Goal: Task Accomplishment & Management: Manage account settings

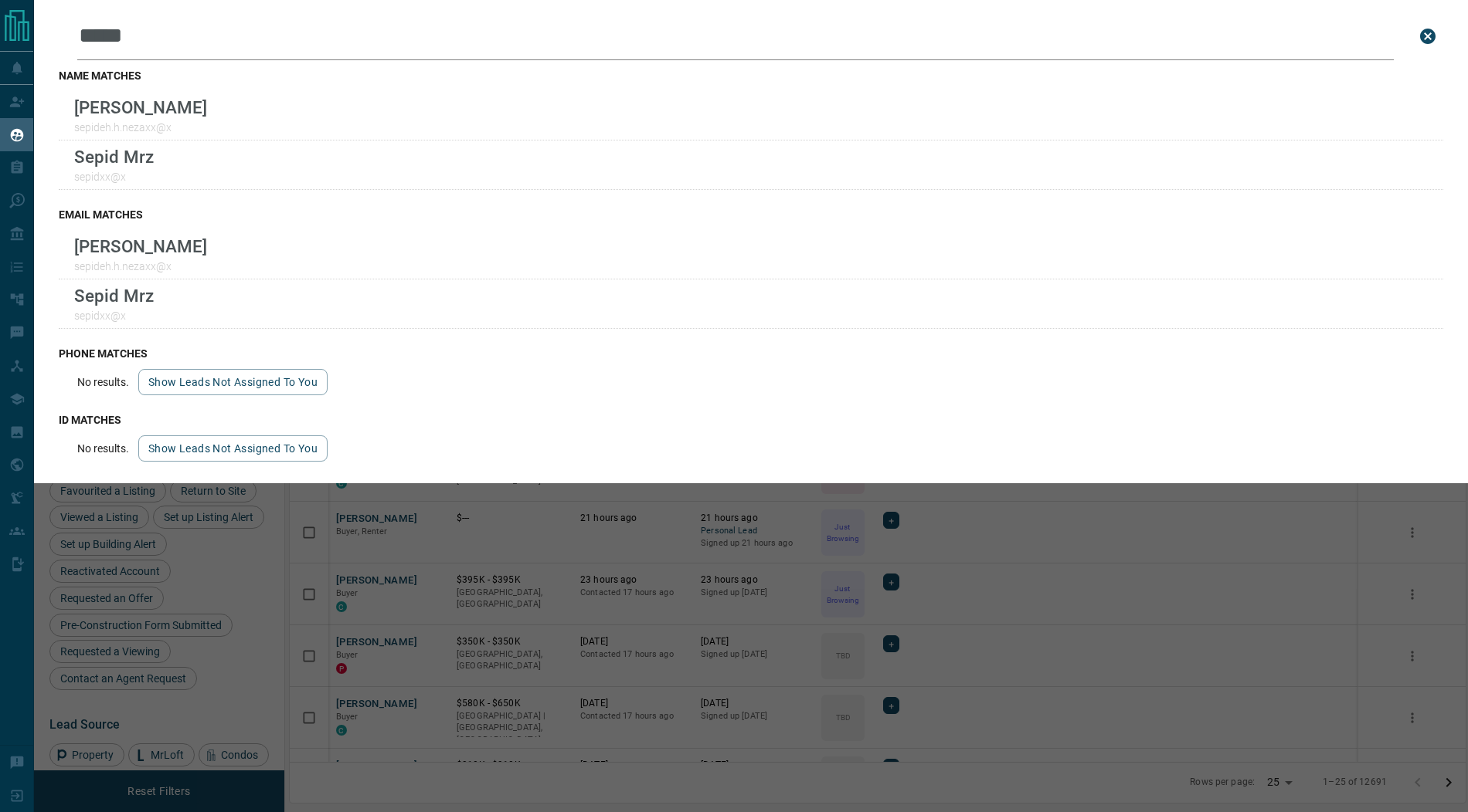
scroll to position [674, 1175]
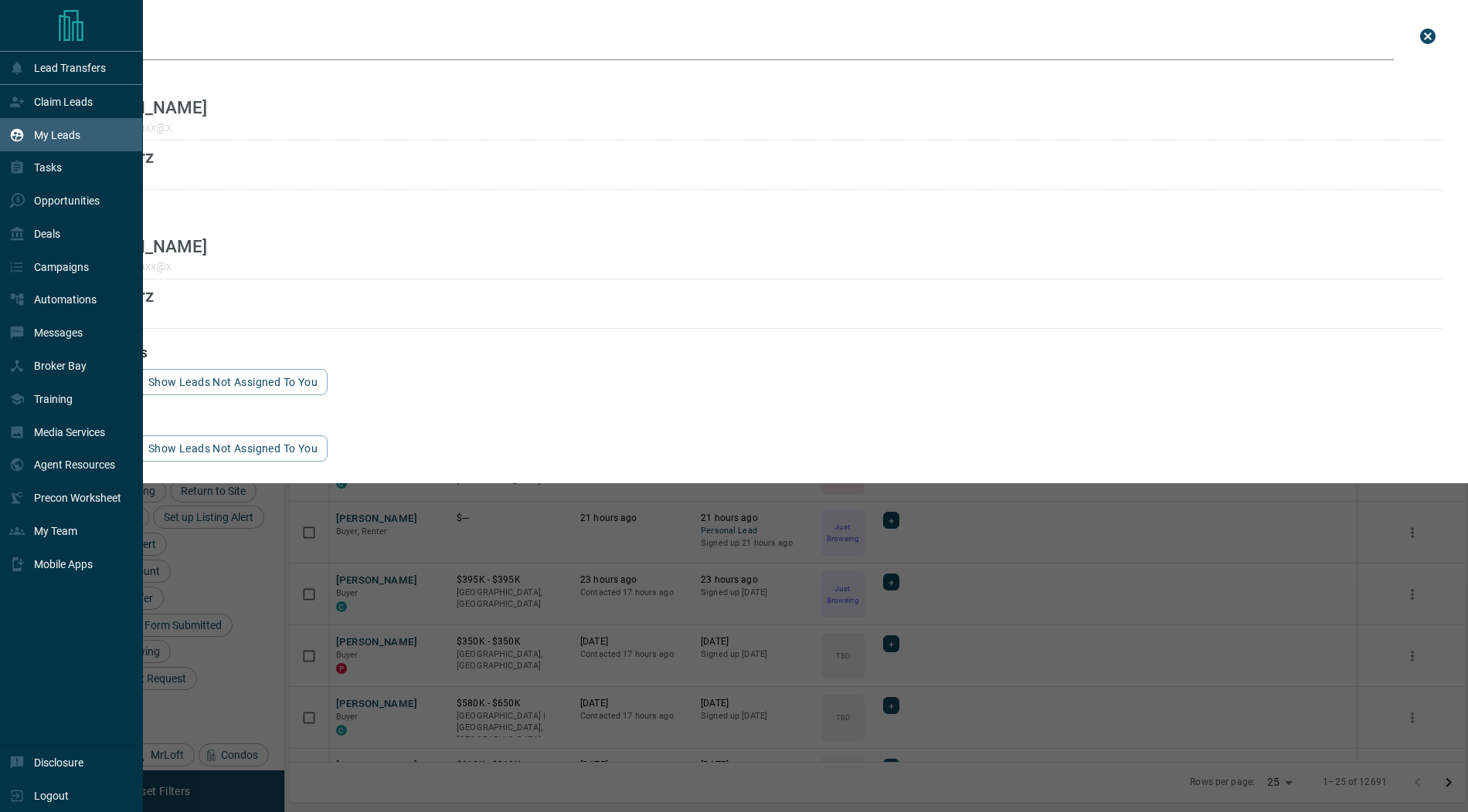
drag, startPoint x: 171, startPoint y: 41, endPoint x: 0, endPoint y: 25, distance: 171.7
click at [0, 25] on div "Lead Transfers Claim Leads My Leads Tasks Opportunities Deals Campaigns Automat…" at bounding box center [734, 396] width 1468 height 793
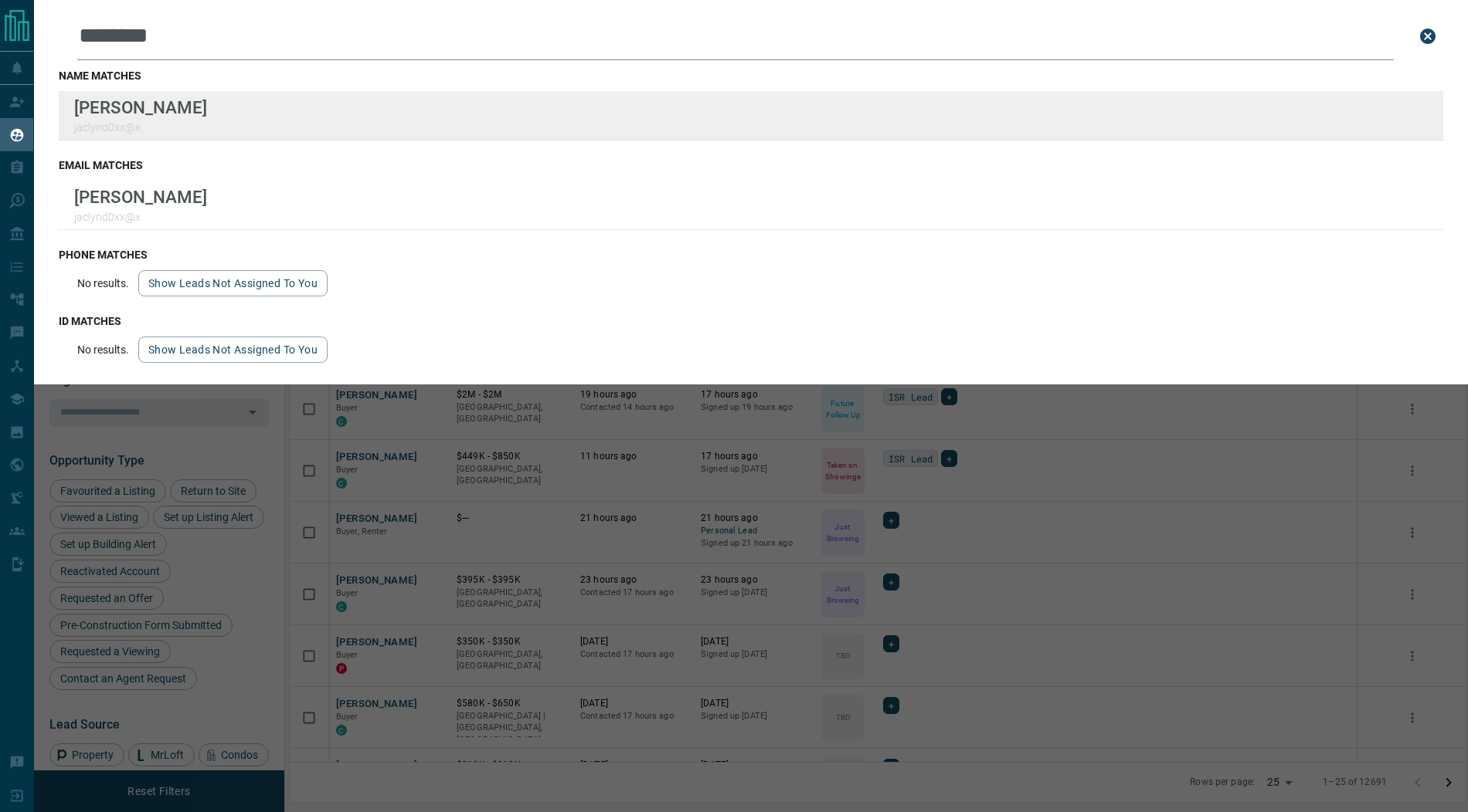
type input "********"
click at [0, 0] on div "Lead Transfers Claim Leads My Leads Tasks Opportunities Deals Campaigns Automat…" at bounding box center [734, 396] width 1468 height 793
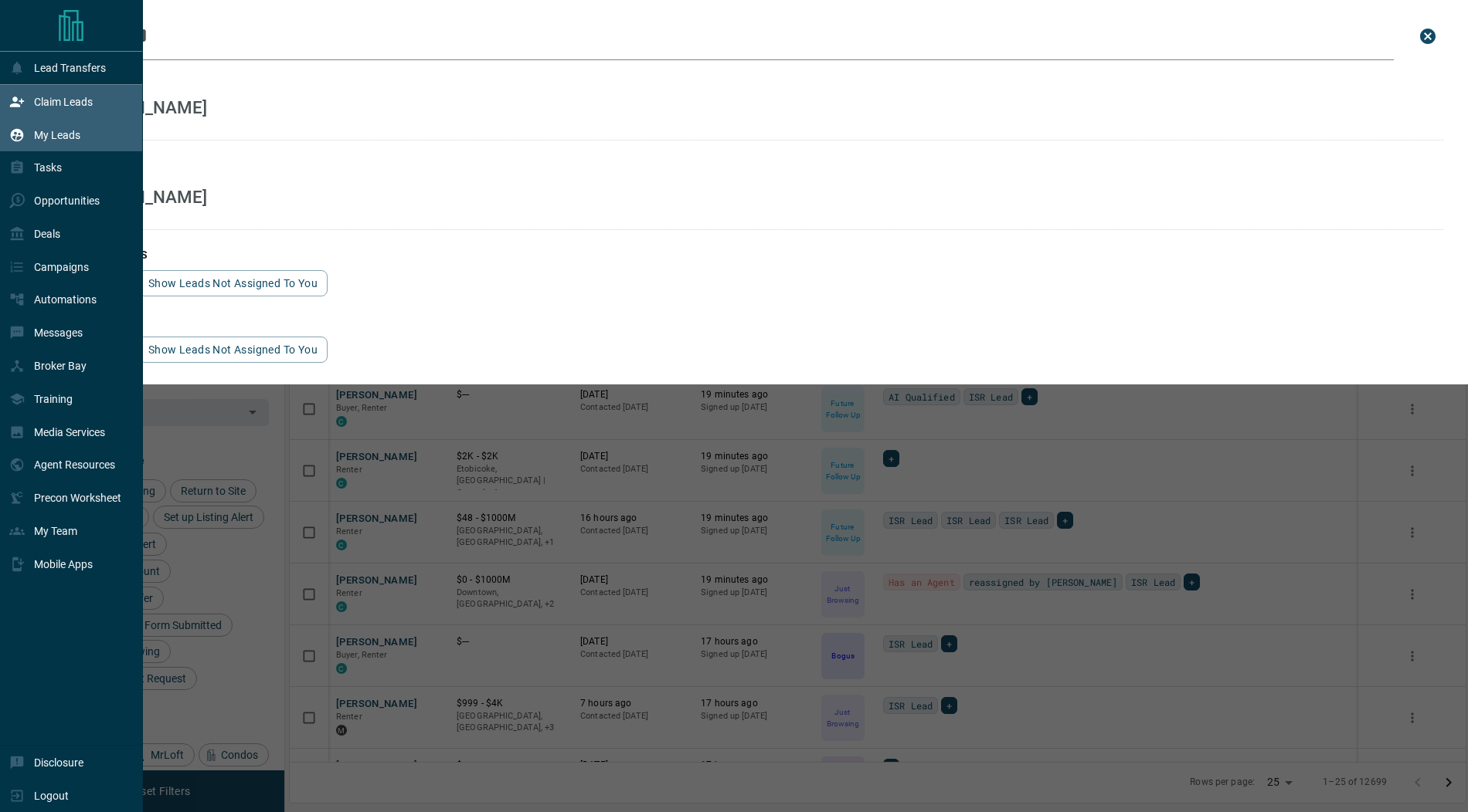
click at [20, 100] on icon at bounding box center [16, 101] width 13 height 10
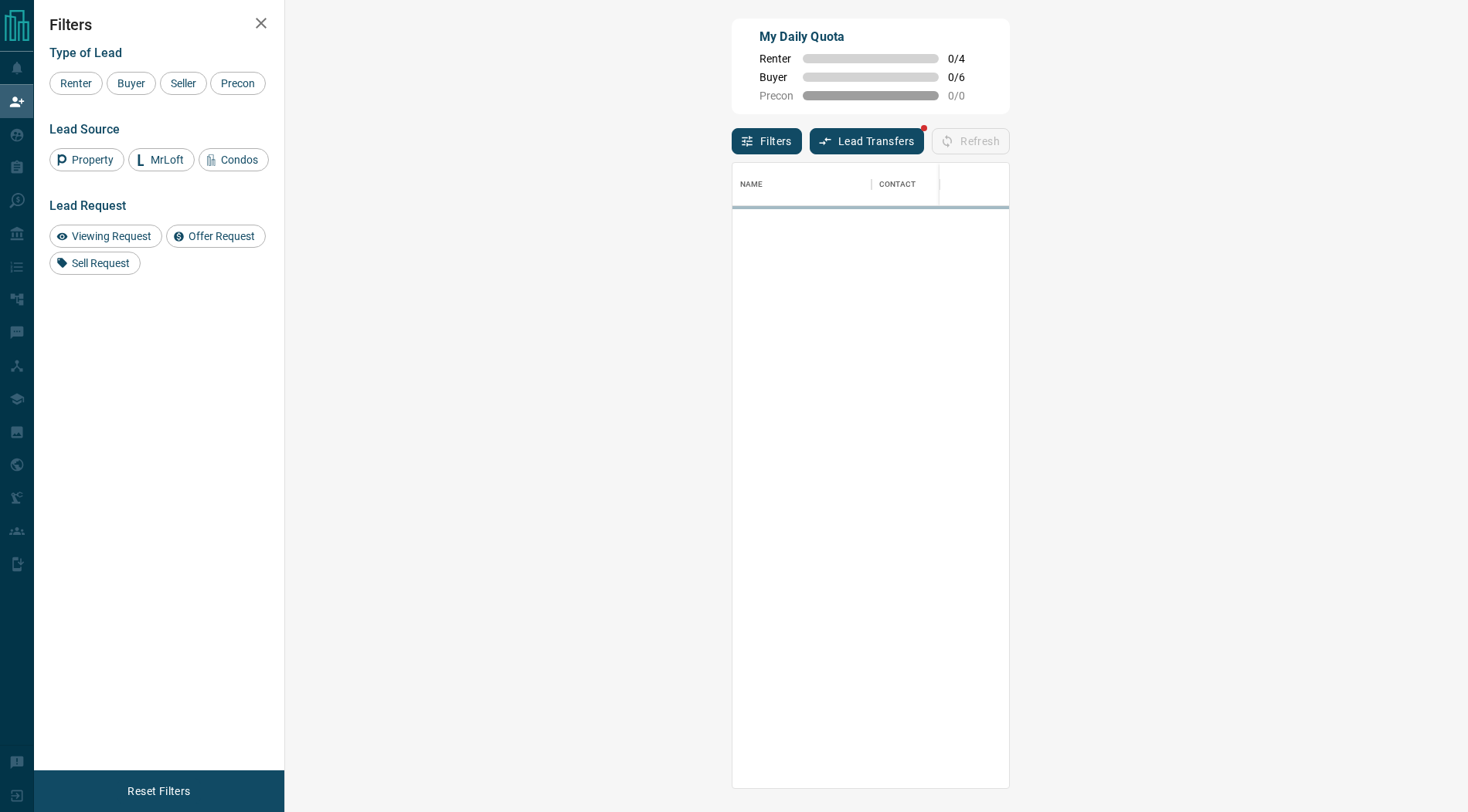
scroll to position [625, 1149]
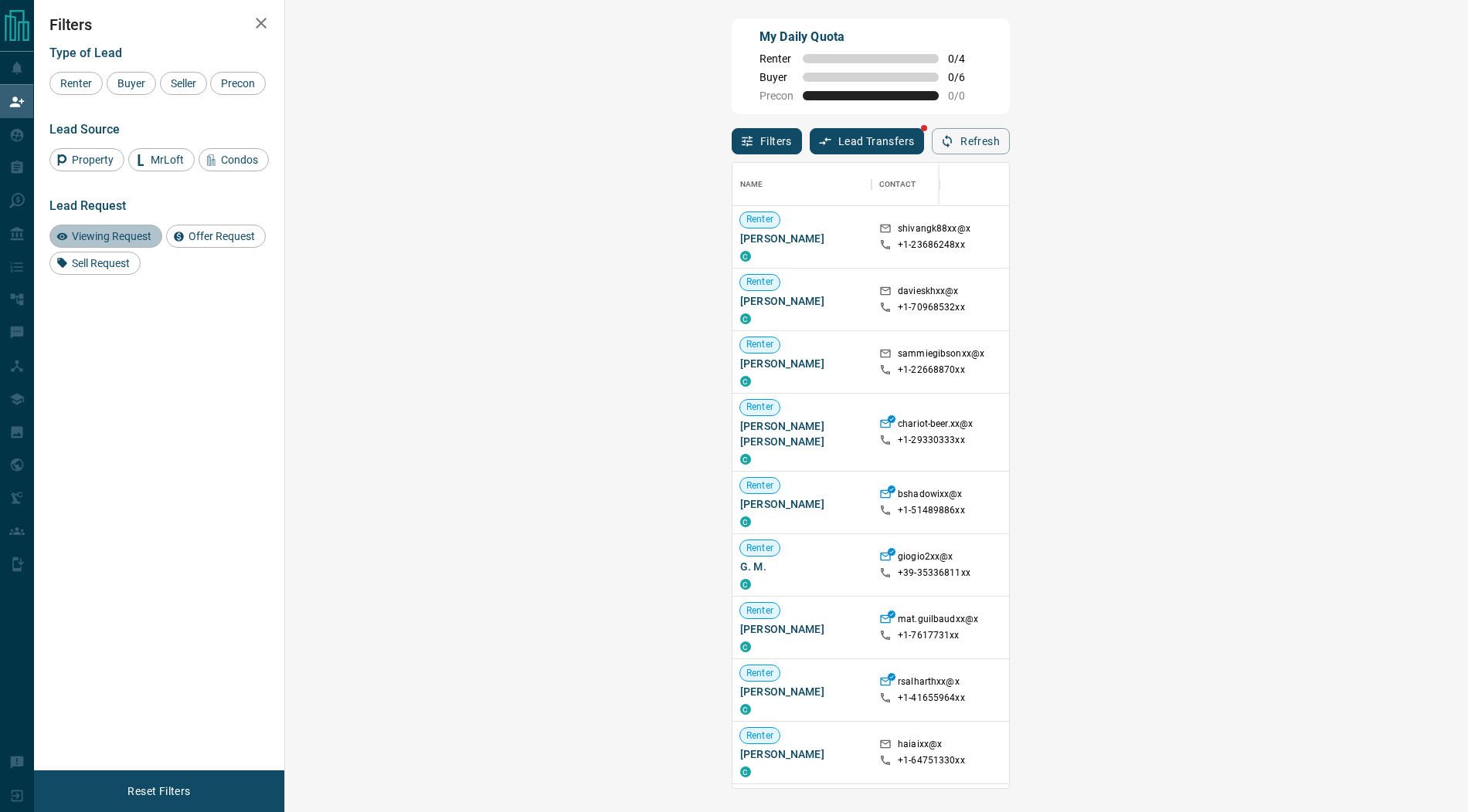
click at [104, 232] on span "Viewing Request" at bounding box center [112, 236] width 90 height 13
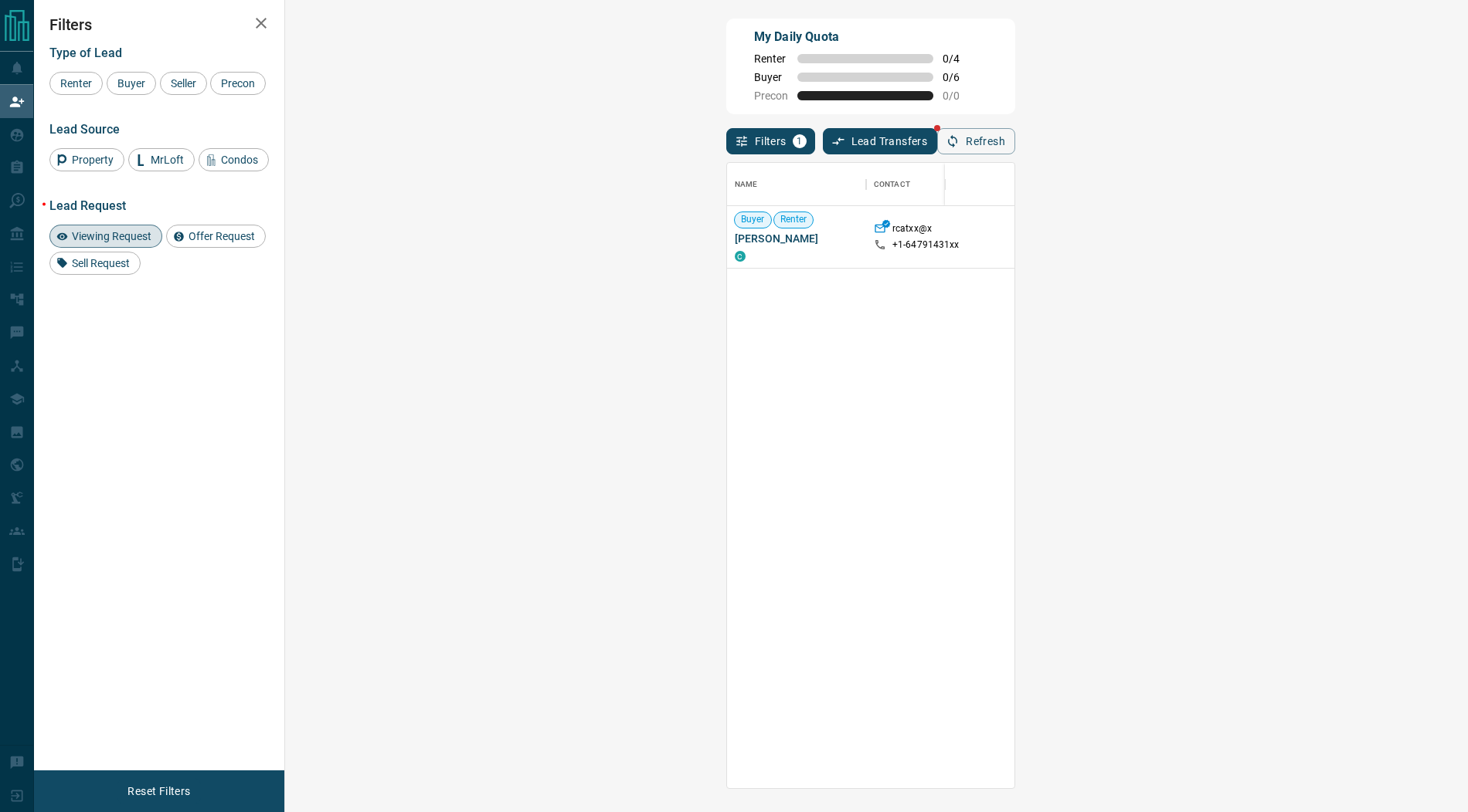
click at [1324, 240] on span "Viewing Request ( 1 )" at bounding box center [1366, 237] width 85 height 11
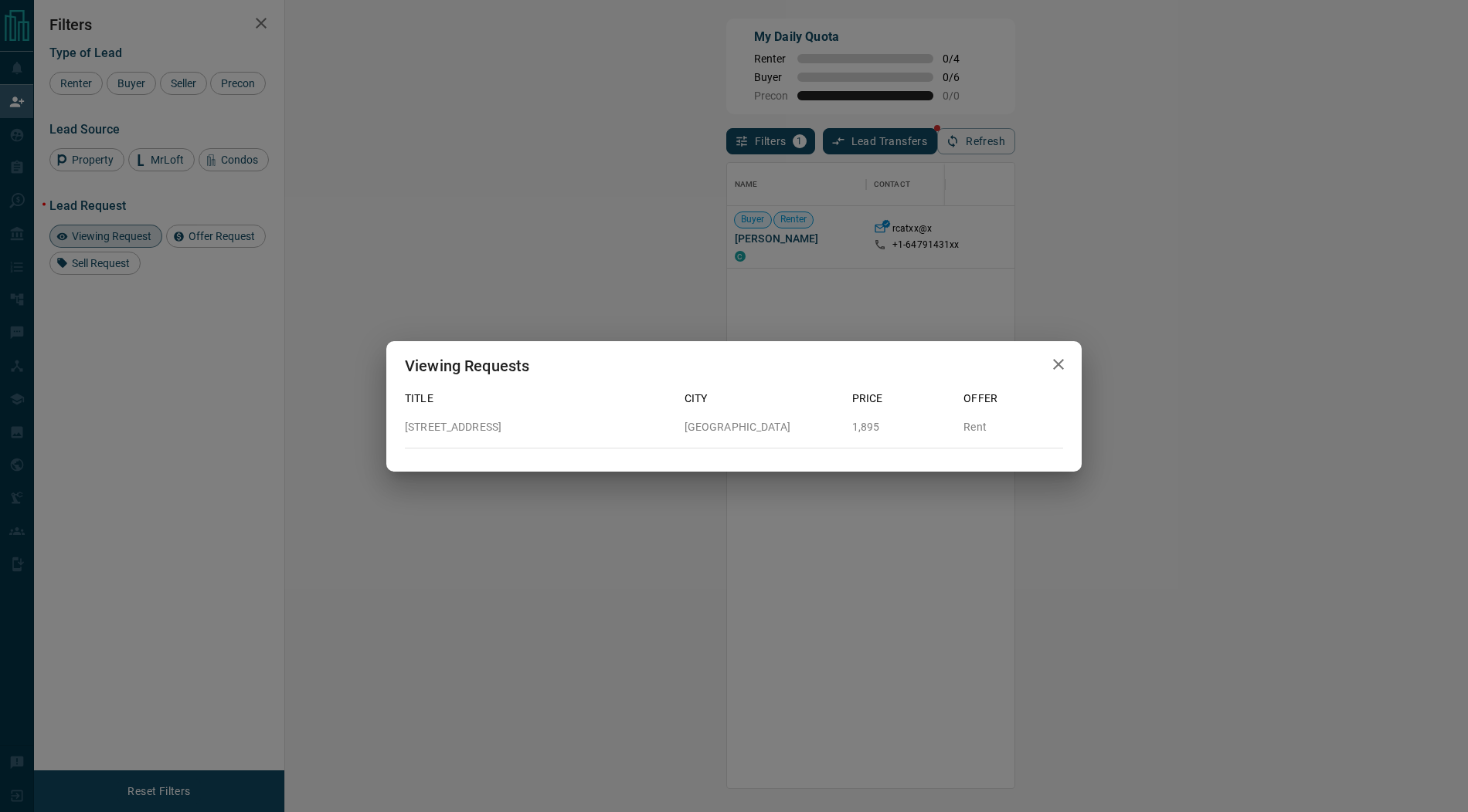
click at [1060, 367] on icon "button" at bounding box center [1058, 364] width 11 height 11
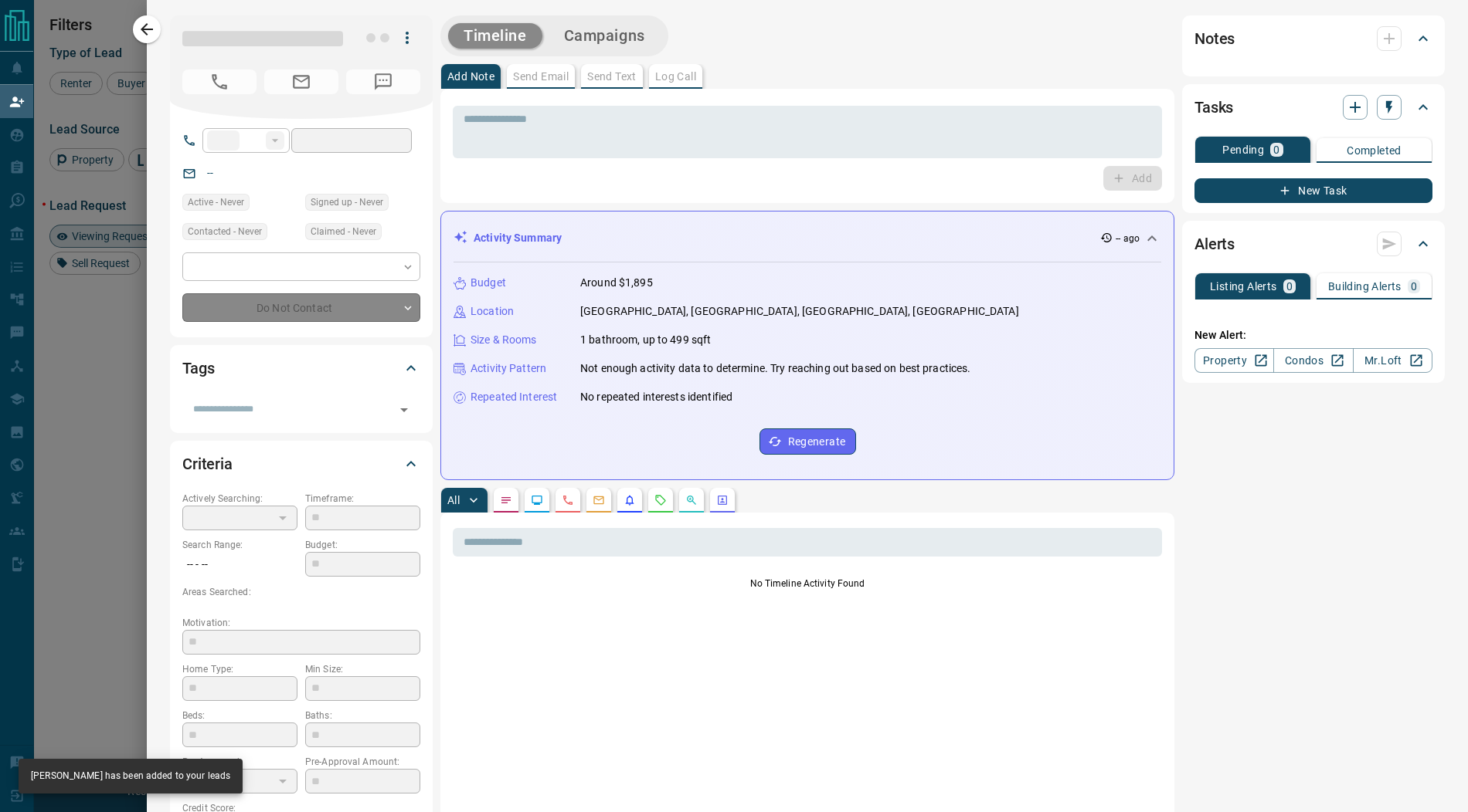
type input "**"
type input "**********"
type input "*"
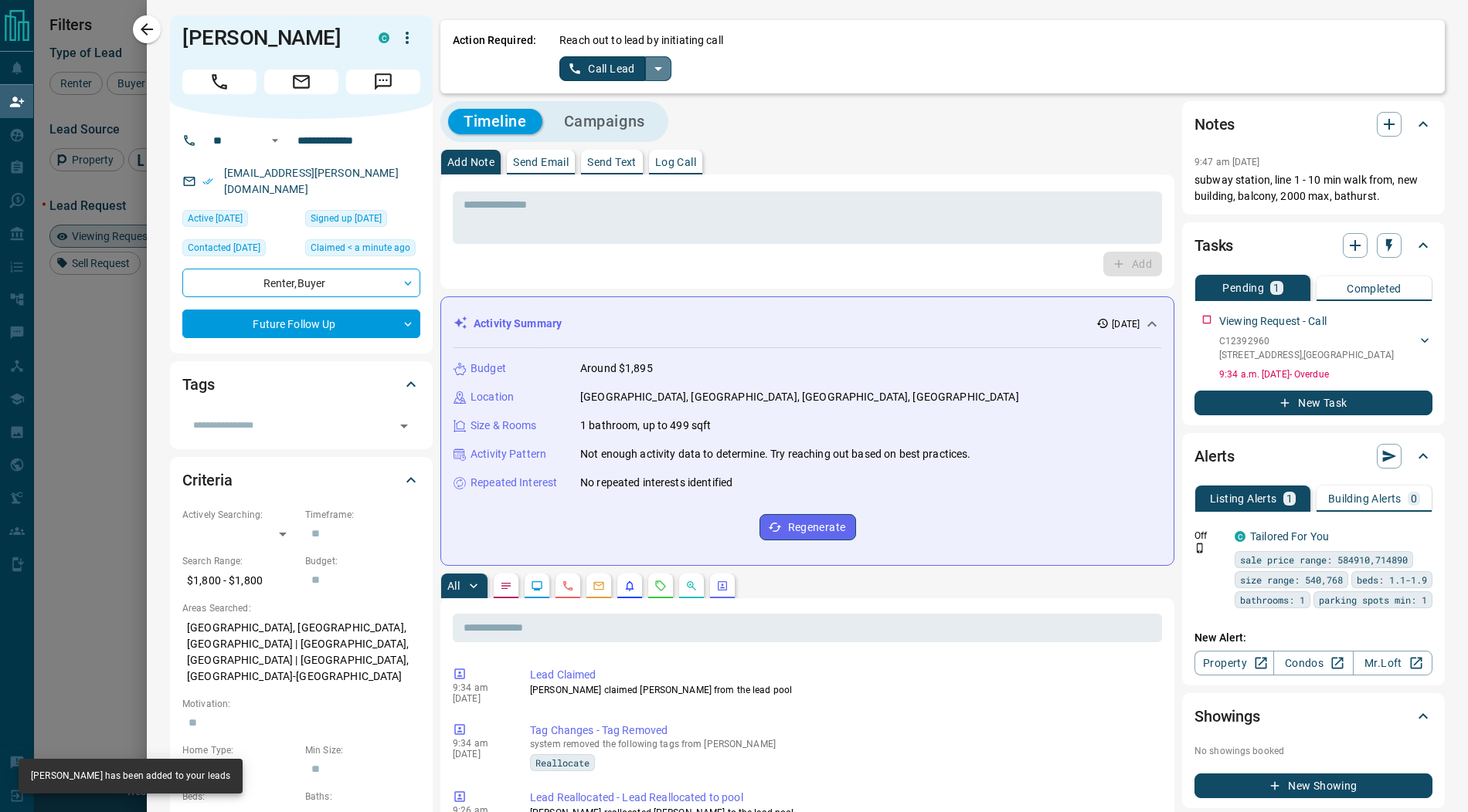
click at [660, 69] on icon "split button" at bounding box center [657, 68] width 18 height 18
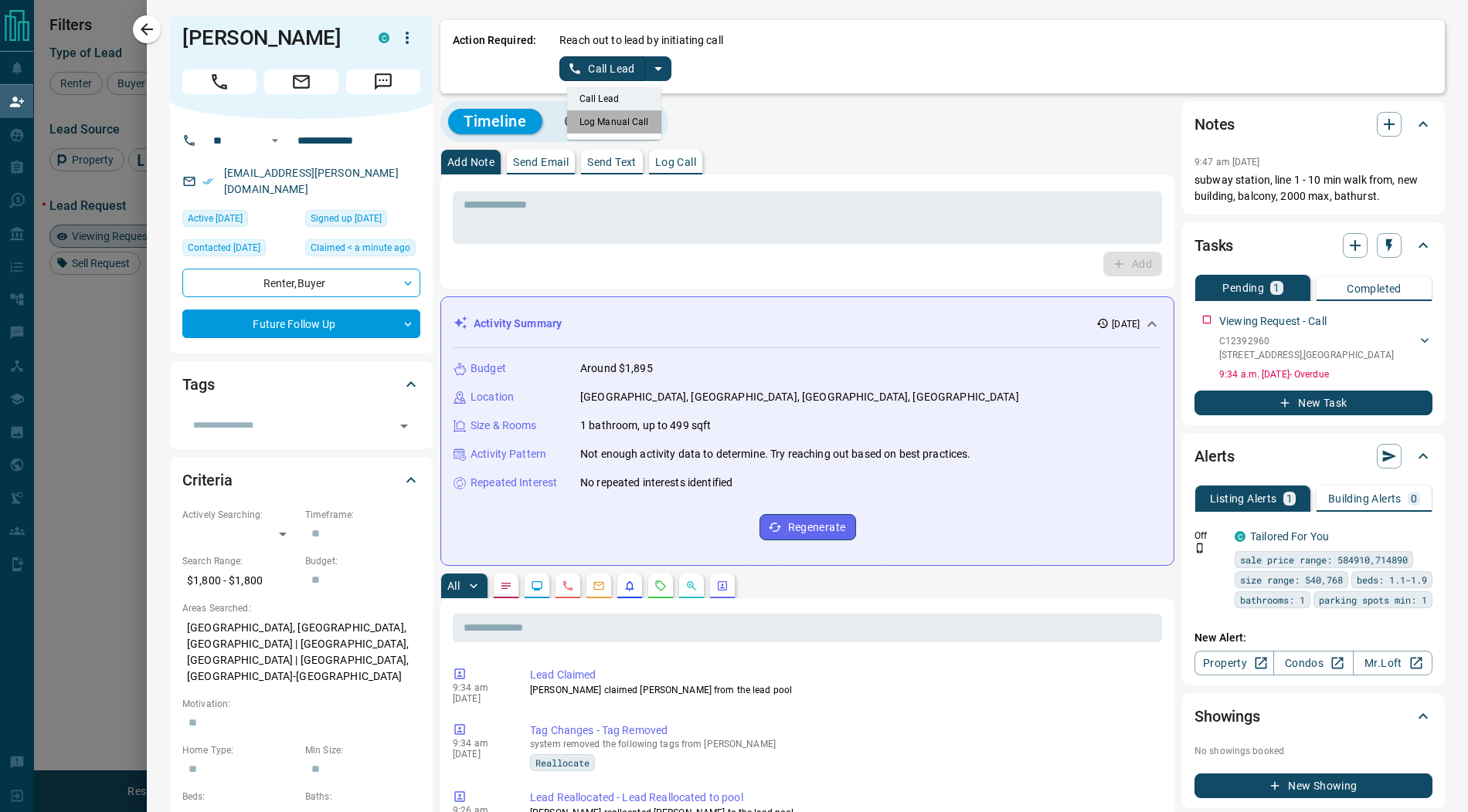
drag, startPoint x: 635, startPoint y: 122, endPoint x: 622, endPoint y: 100, distance: 25.6
click at [635, 122] on li "Log Manual Call" at bounding box center [614, 122] width 94 height 23
click at [604, 67] on button "Log Manual Call" at bounding box center [610, 69] width 102 height 25
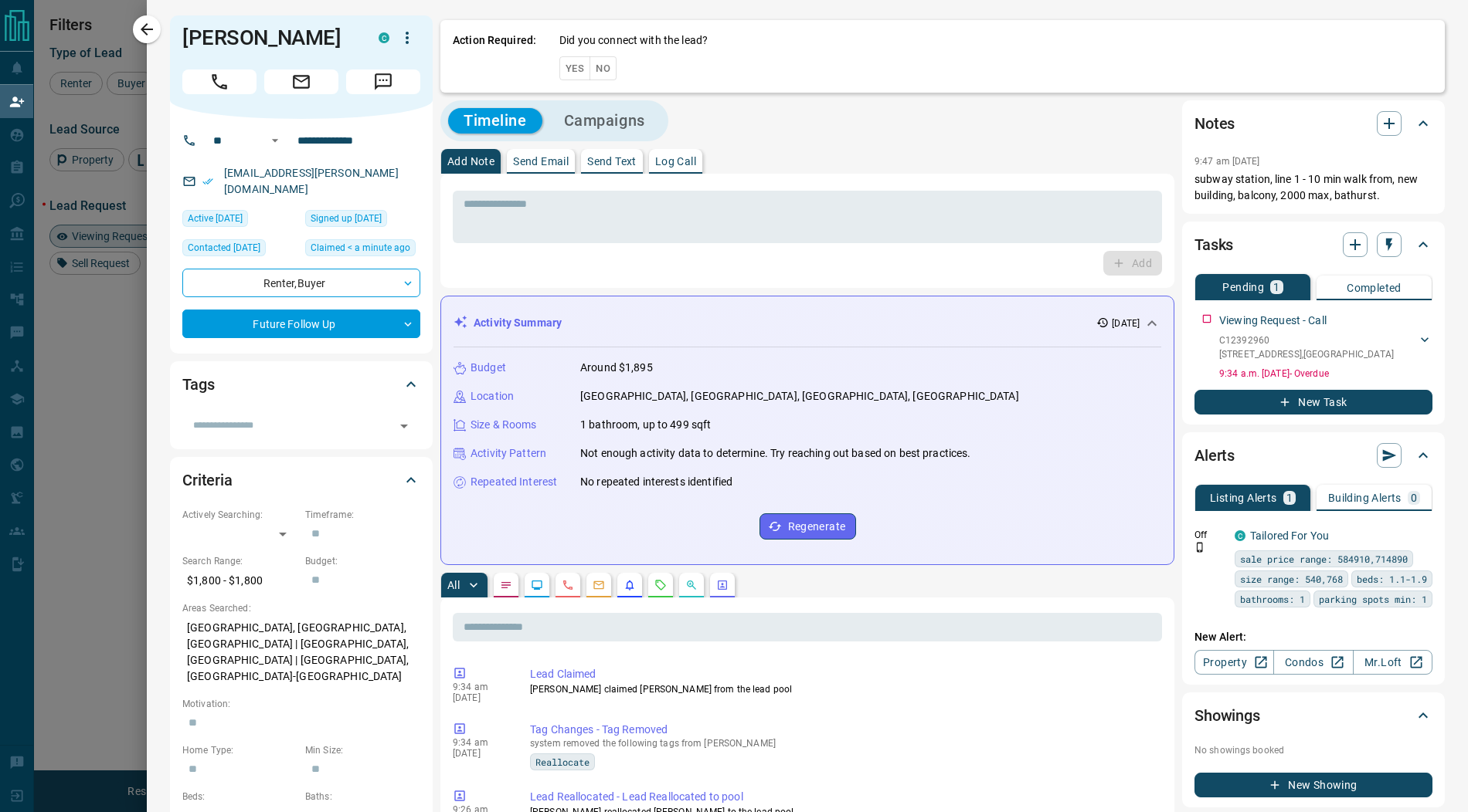
click at [573, 68] on button "Yes" at bounding box center [575, 68] width 31 height 24
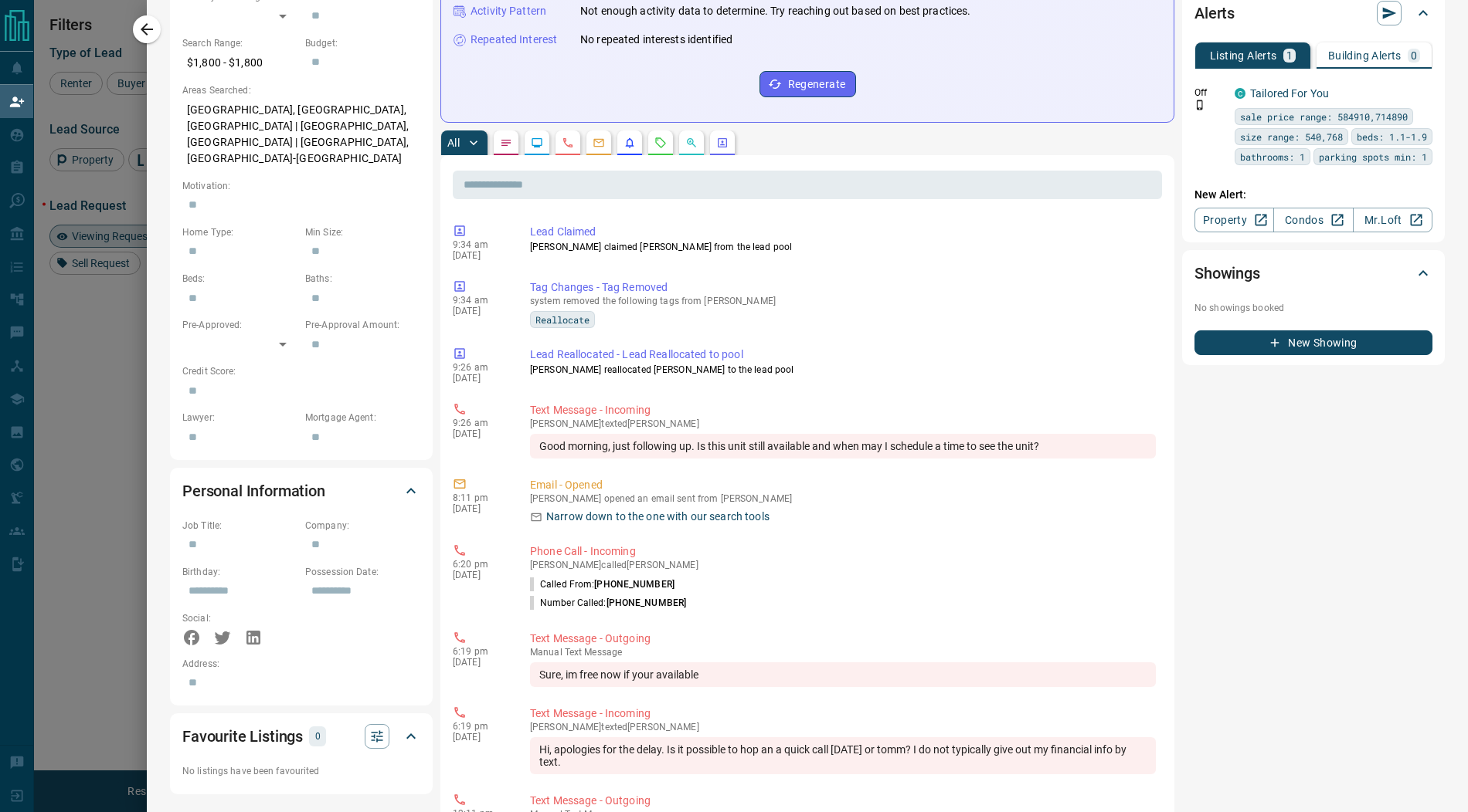
scroll to position [0, 0]
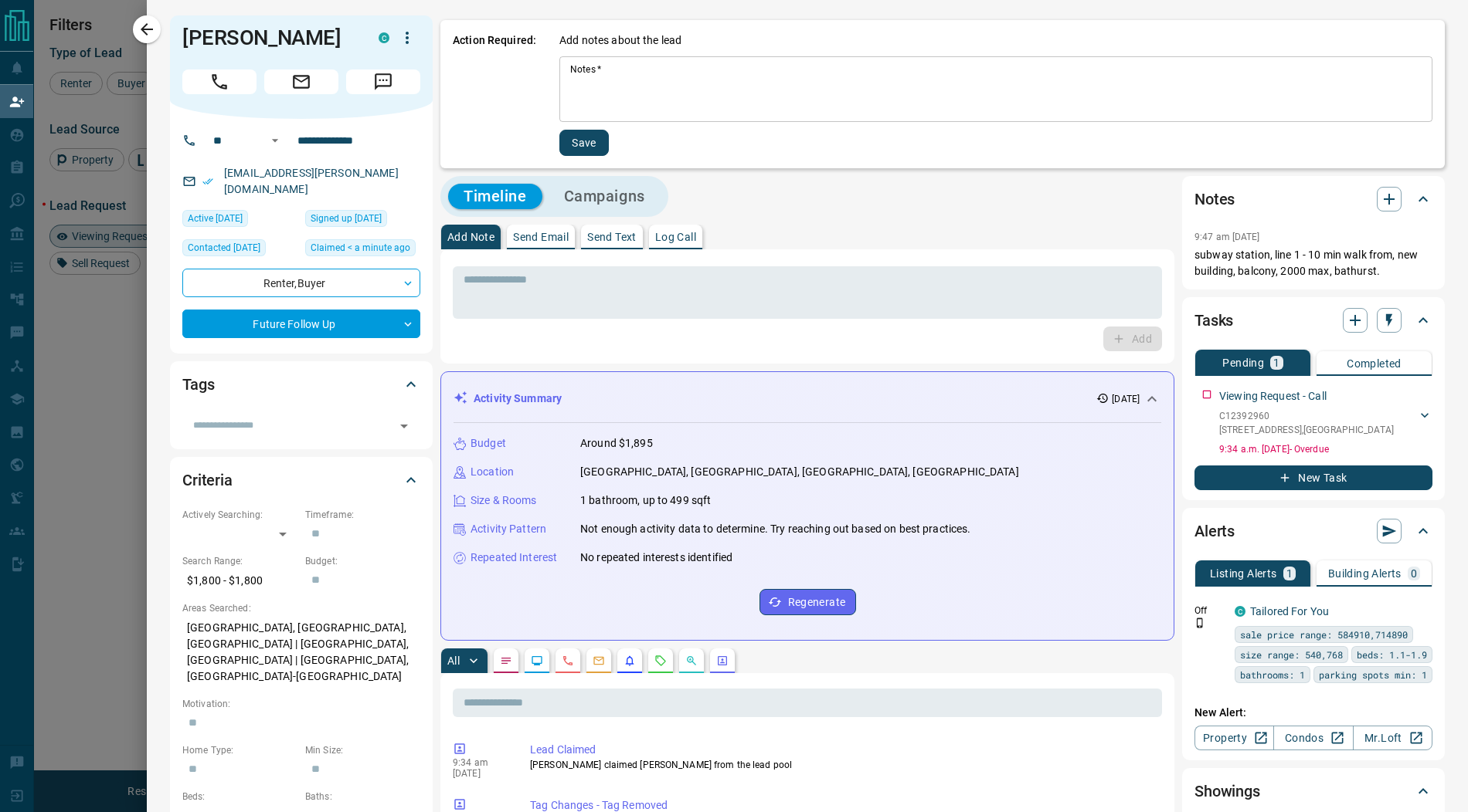
click at [652, 93] on textarea "Notes   *" at bounding box center [995, 89] width 851 height 53
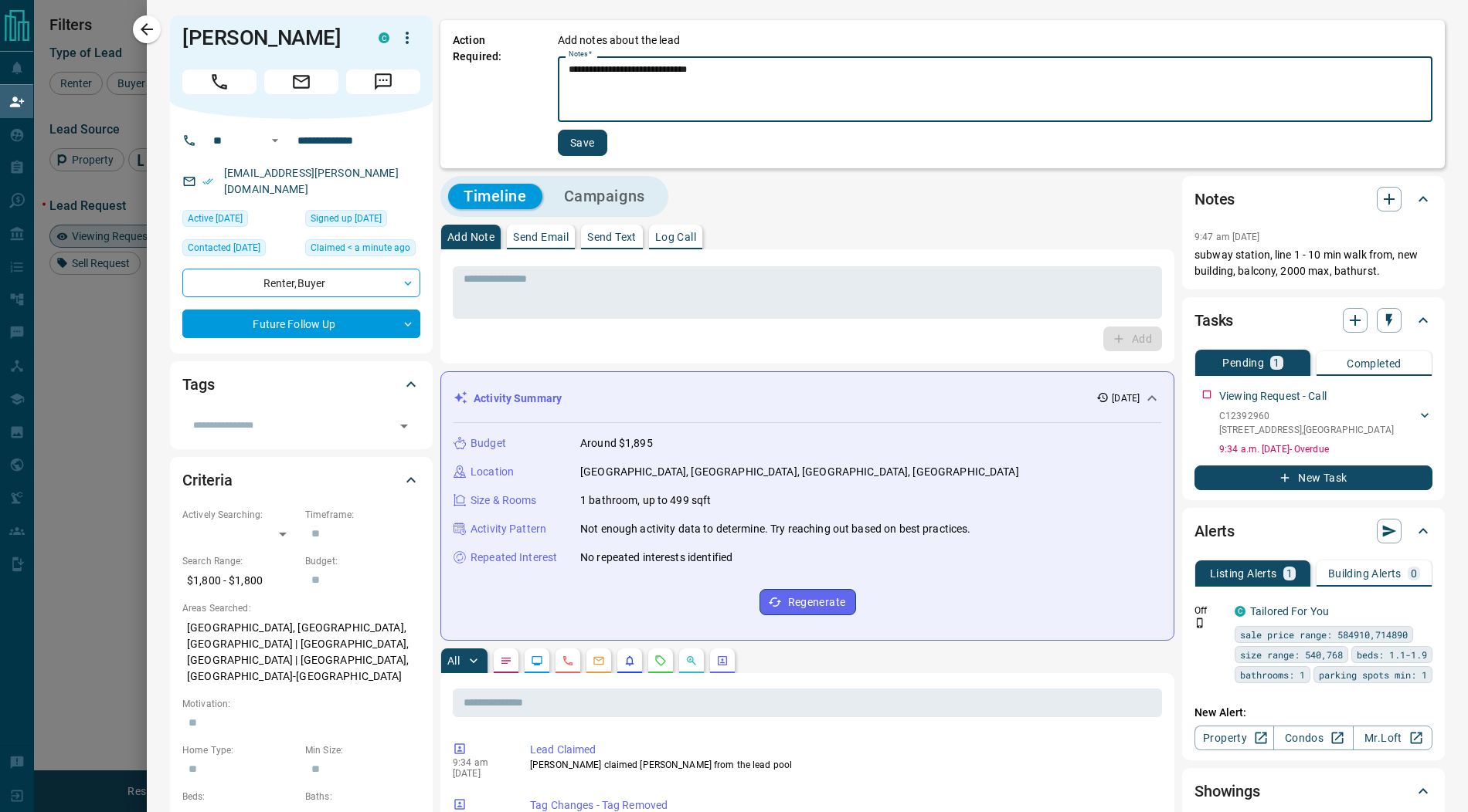
type textarea "**********"
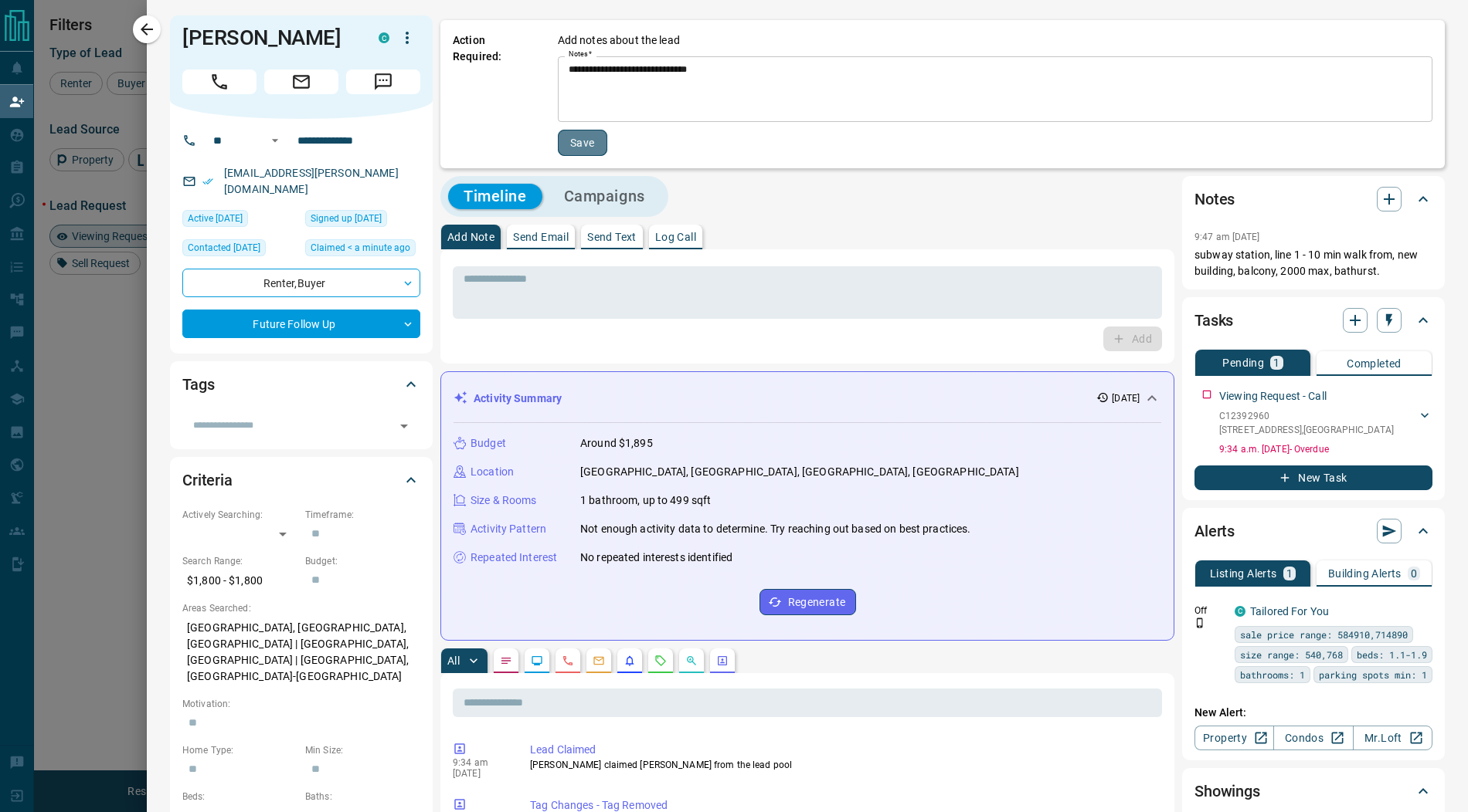
drag, startPoint x: 592, startPoint y: 138, endPoint x: 425, endPoint y: 96, distance: 172.2
click at [592, 138] on button "Save" at bounding box center [581, 142] width 49 height 26
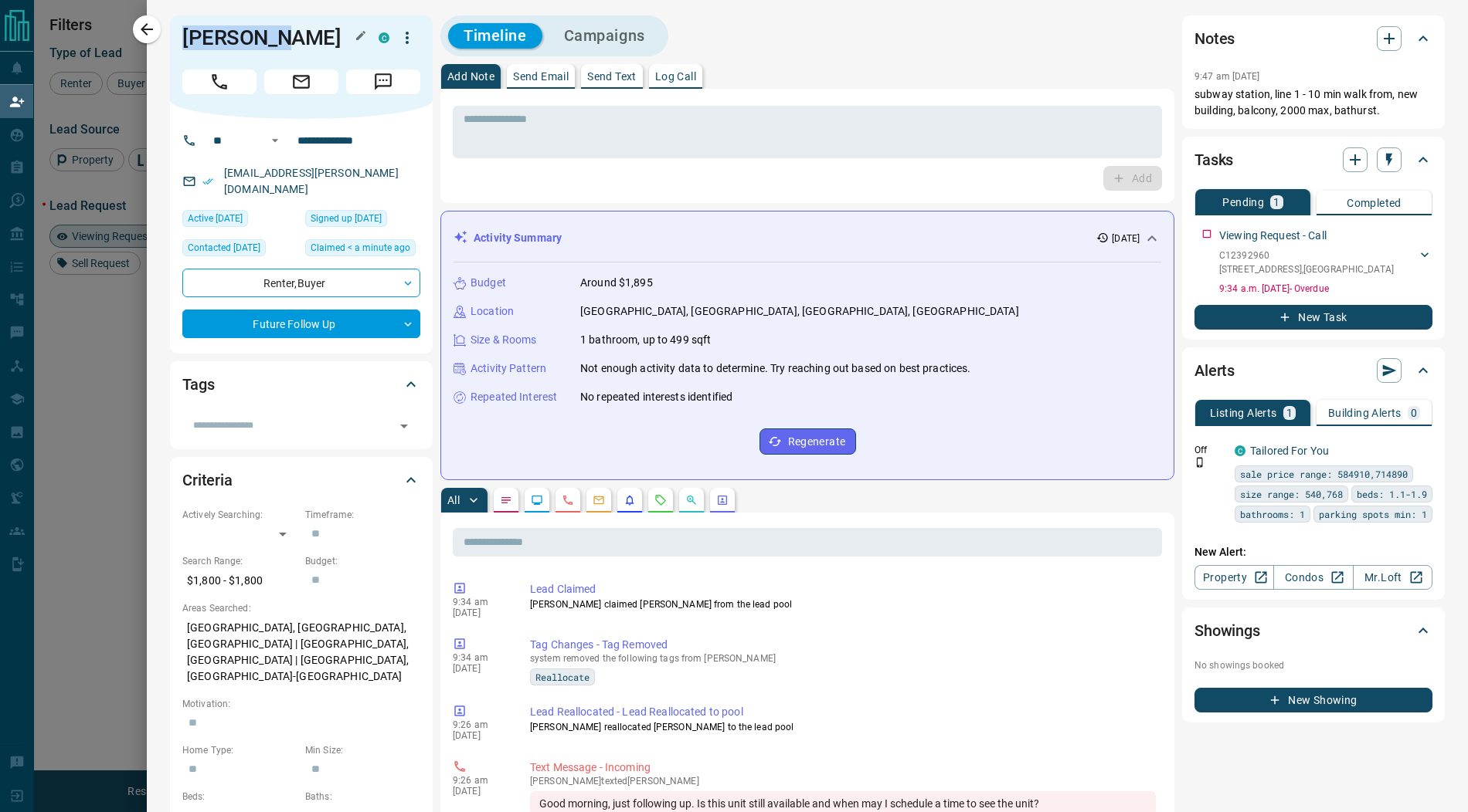
drag, startPoint x: 271, startPoint y: 36, endPoint x: 182, endPoint y: 27, distance: 89.5
click at [182, 27] on h1 "[PERSON_NAME]" at bounding box center [269, 38] width 173 height 25
copy h1 "[PERSON_NAME]"
click at [405, 40] on icon "button" at bounding box center [406, 38] width 18 height 18
click at [386, 66] on li "Reassign Lead" at bounding box center [375, 68] width 91 height 23
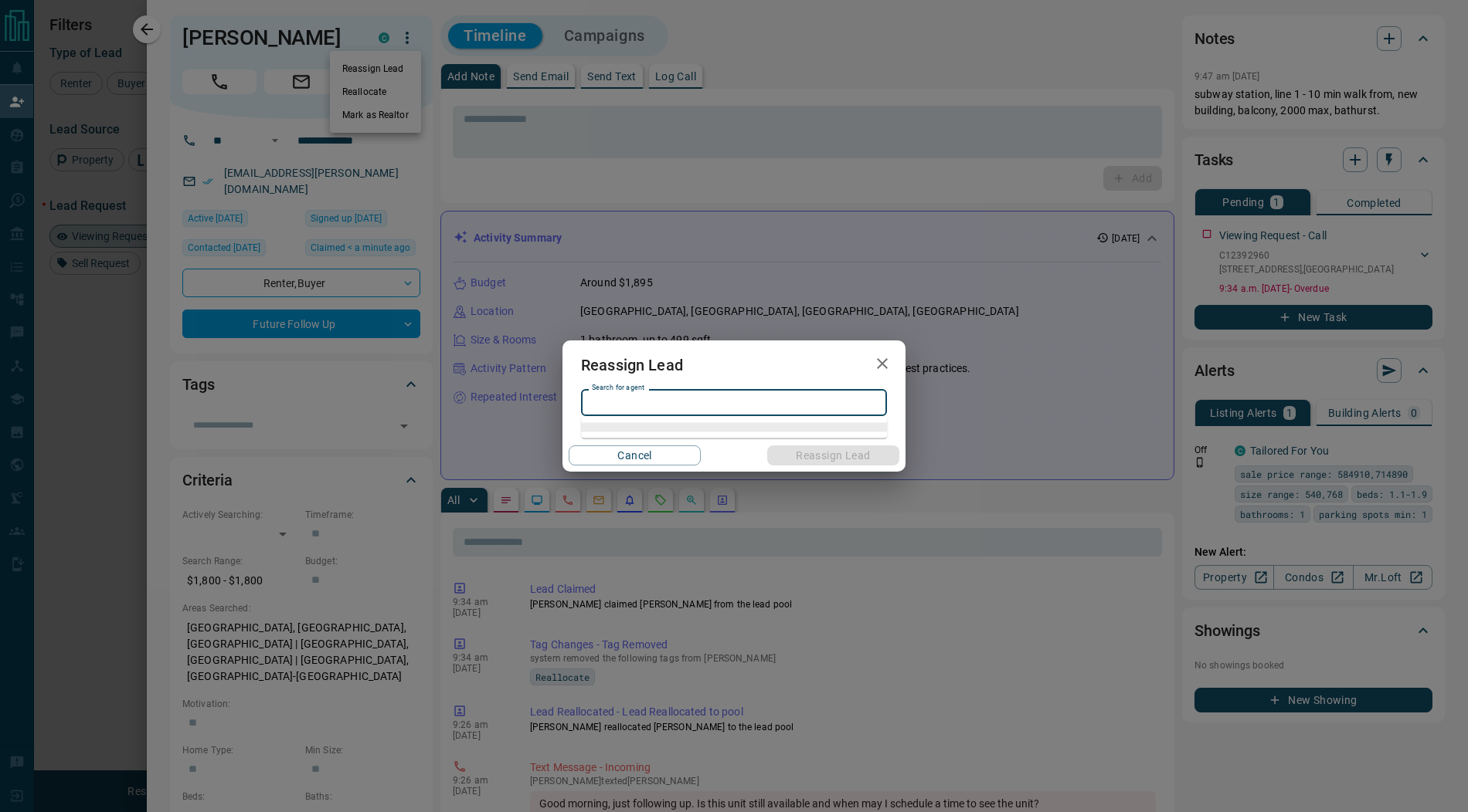
click at [647, 396] on input "Search for agent" at bounding box center [733, 403] width 295 height 17
drag, startPoint x: 652, startPoint y: 430, endPoint x: 740, endPoint y: 446, distance: 89.4
click at [657, 431] on li "[PERSON_NAME]" at bounding box center [734, 434] width 306 height 23
type input "**********"
click at [839, 458] on button "Reassign Lead" at bounding box center [833, 455] width 132 height 20
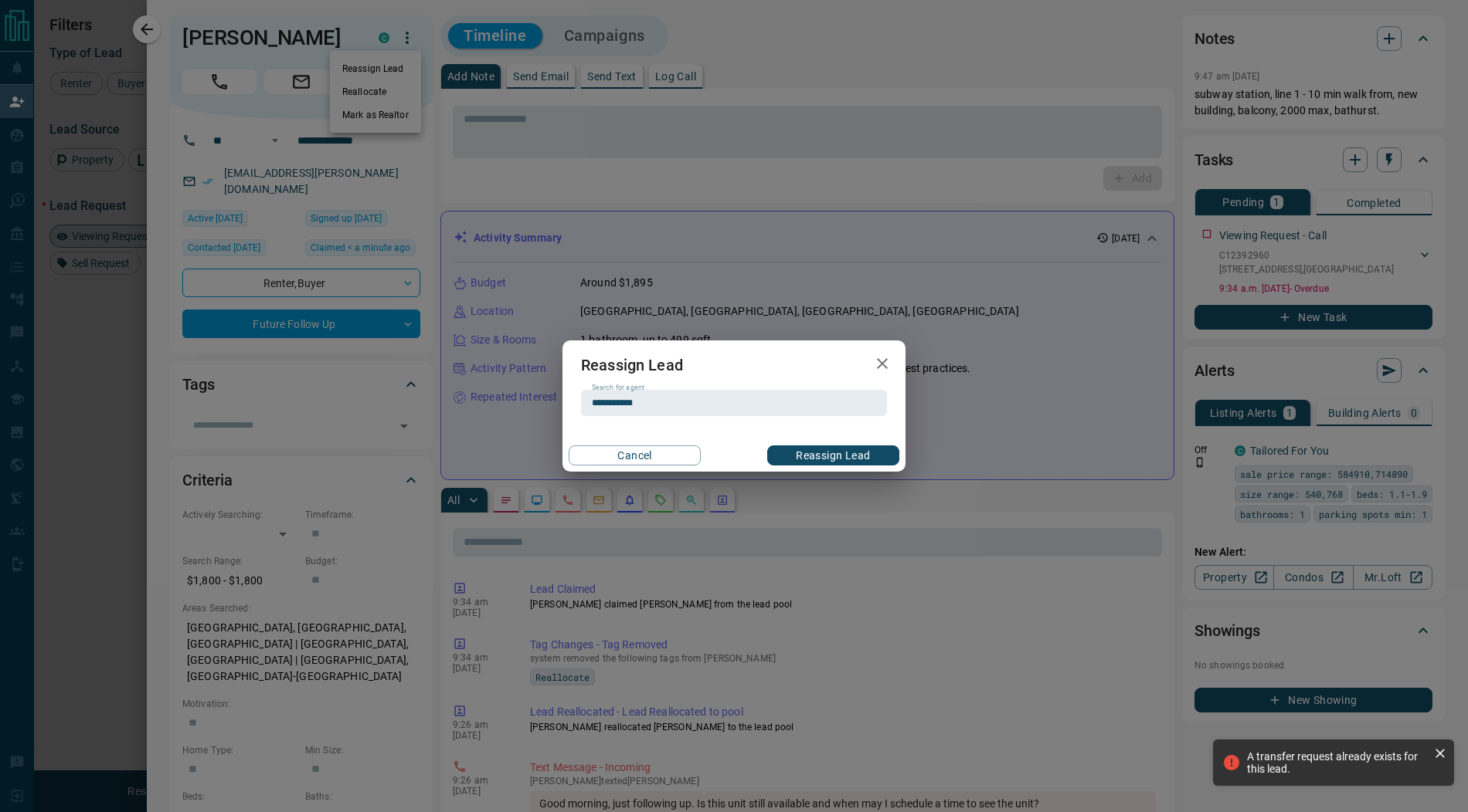
click at [835, 459] on button "Reassign Lead" at bounding box center [833, 455] width 132 height 20
click at [888, 359] on icon "button" at bounding box center [882, 363] width 18 height 18
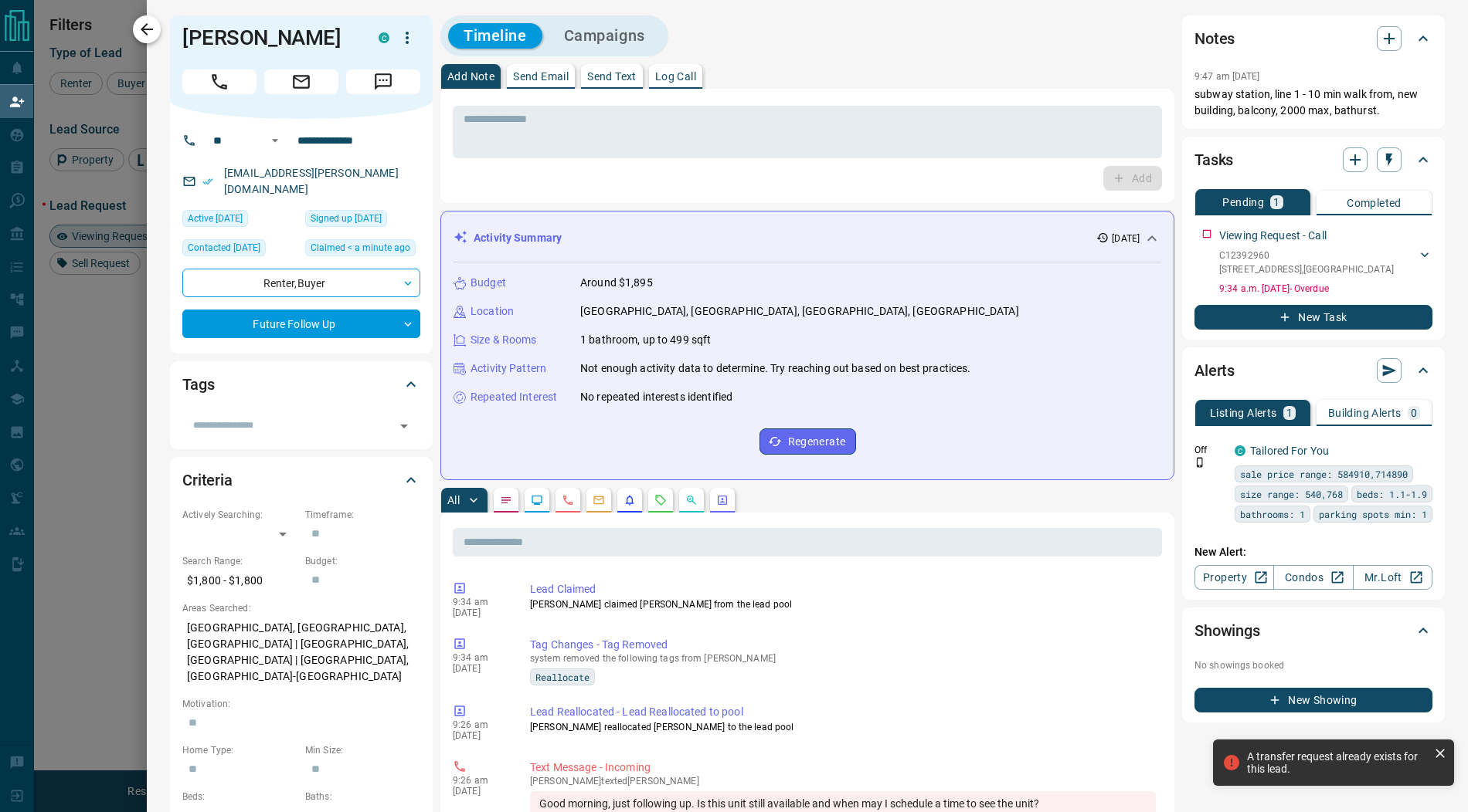
click at [150, 38] on icon "button" at bounding box center [146, 29] width 18 height 18
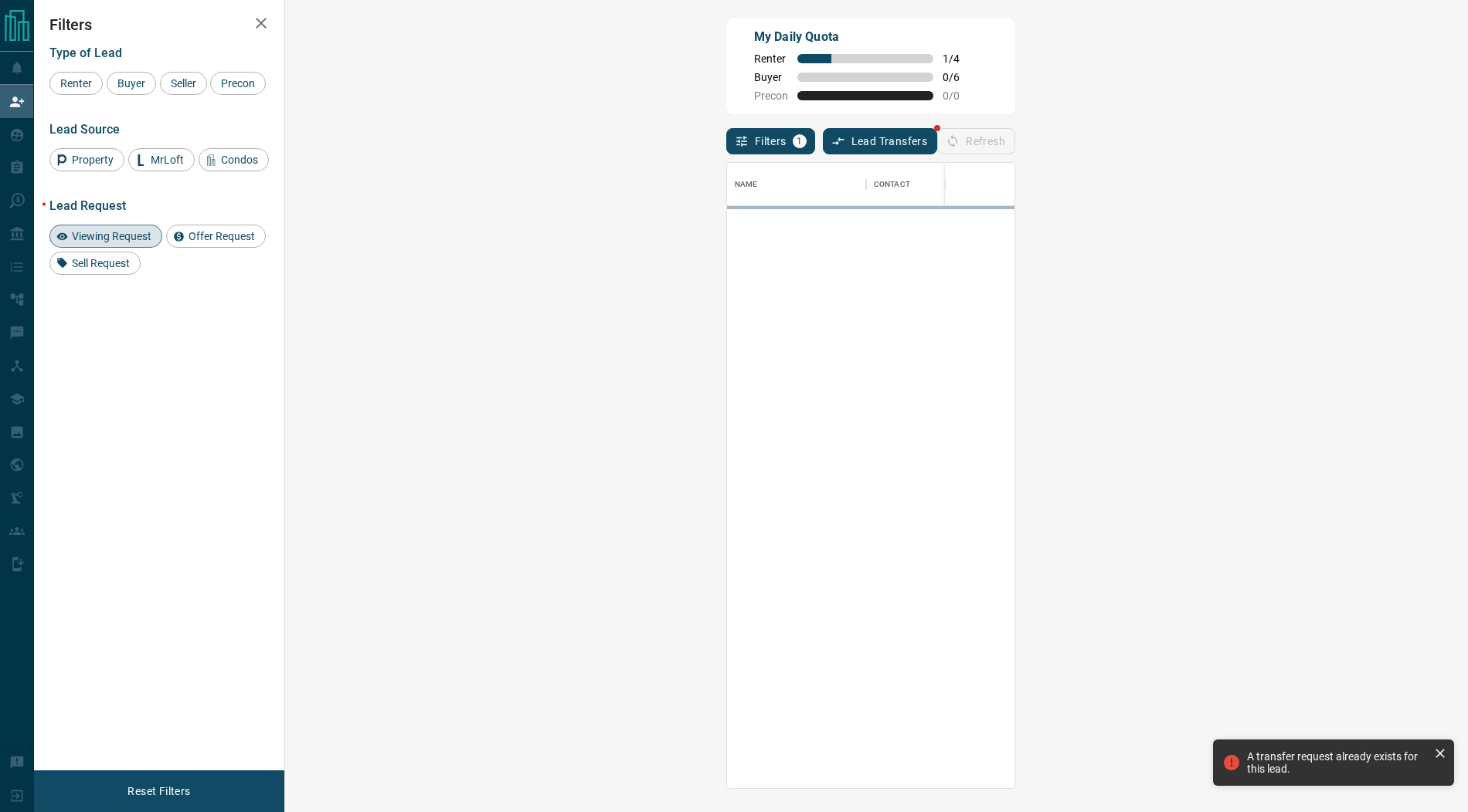
scroll to position [625, 1149]
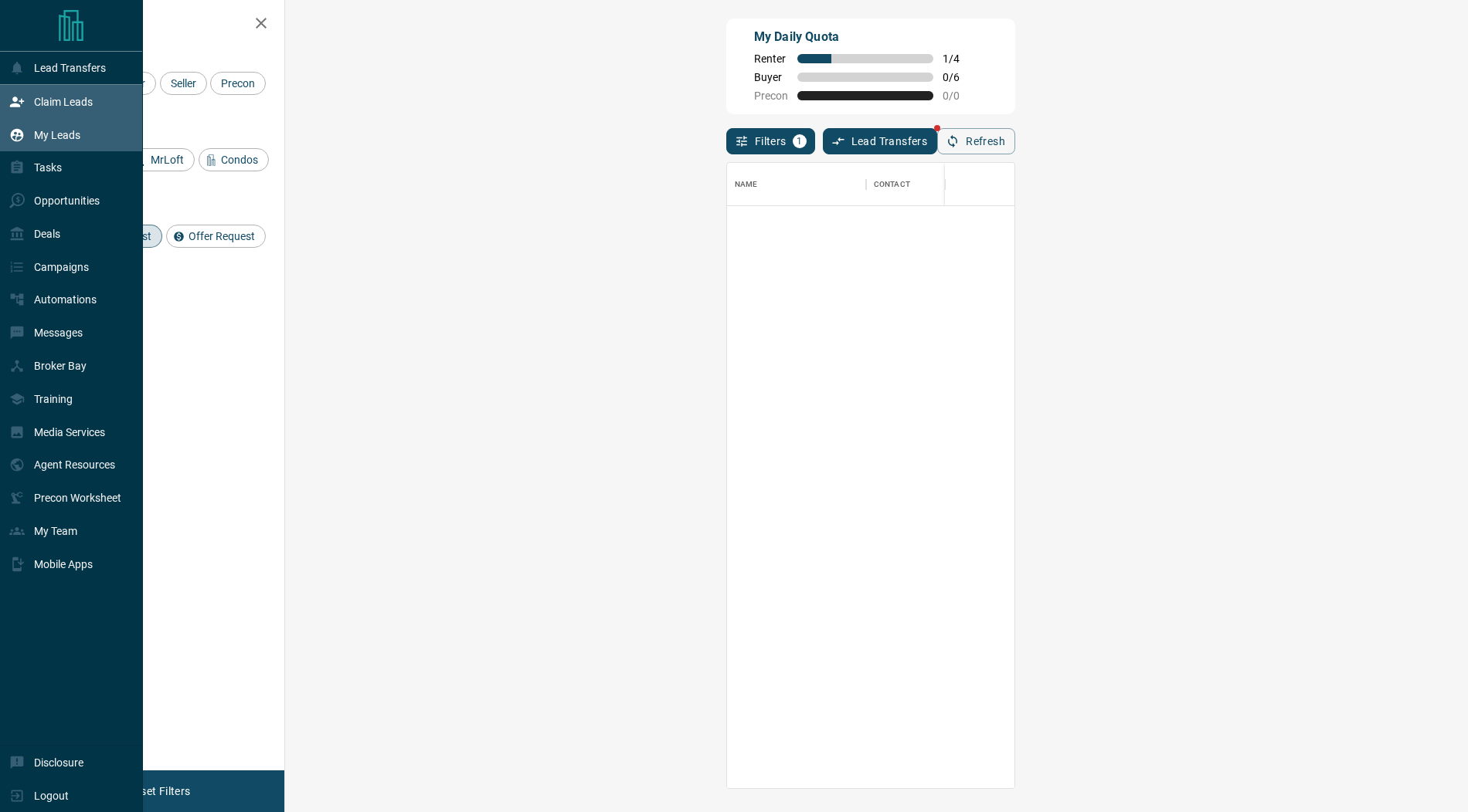
click at [21, 137] on icon at bounding box center [17, 135] width 13 height 13
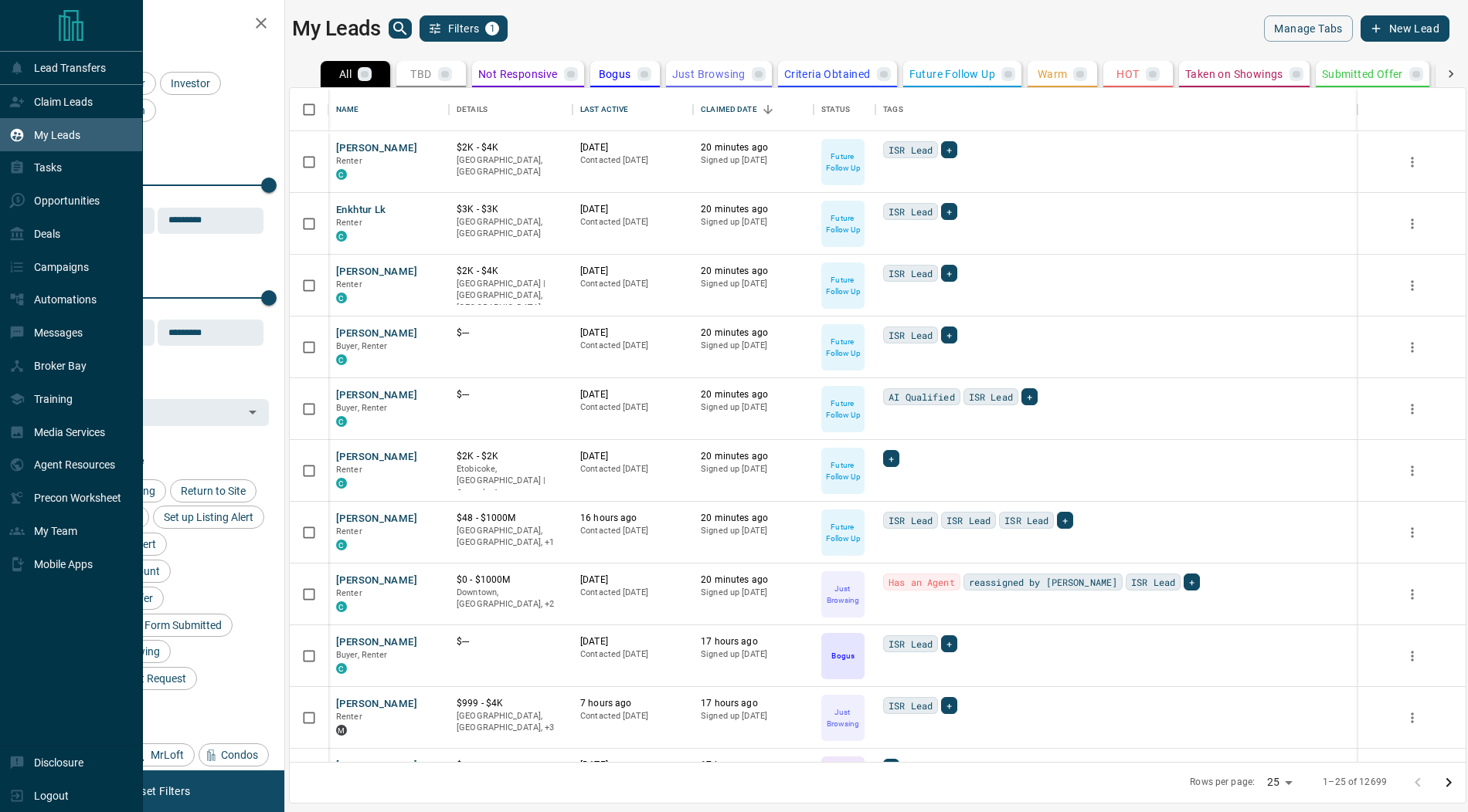
scroll to position [674, 1175]
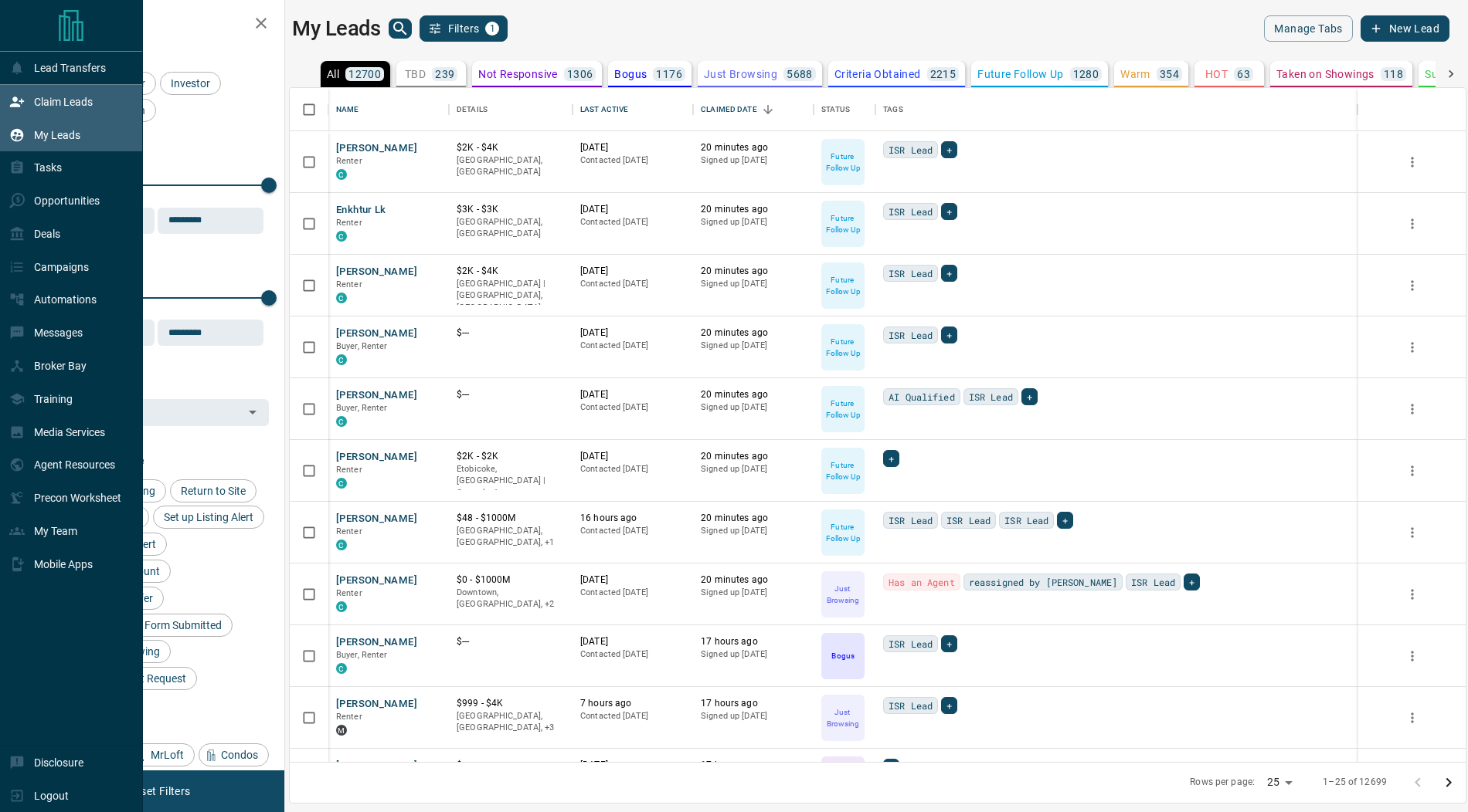
click at [26, 100] on div "Claim Leads" at bounding box center [51, 101] width 84 height 25
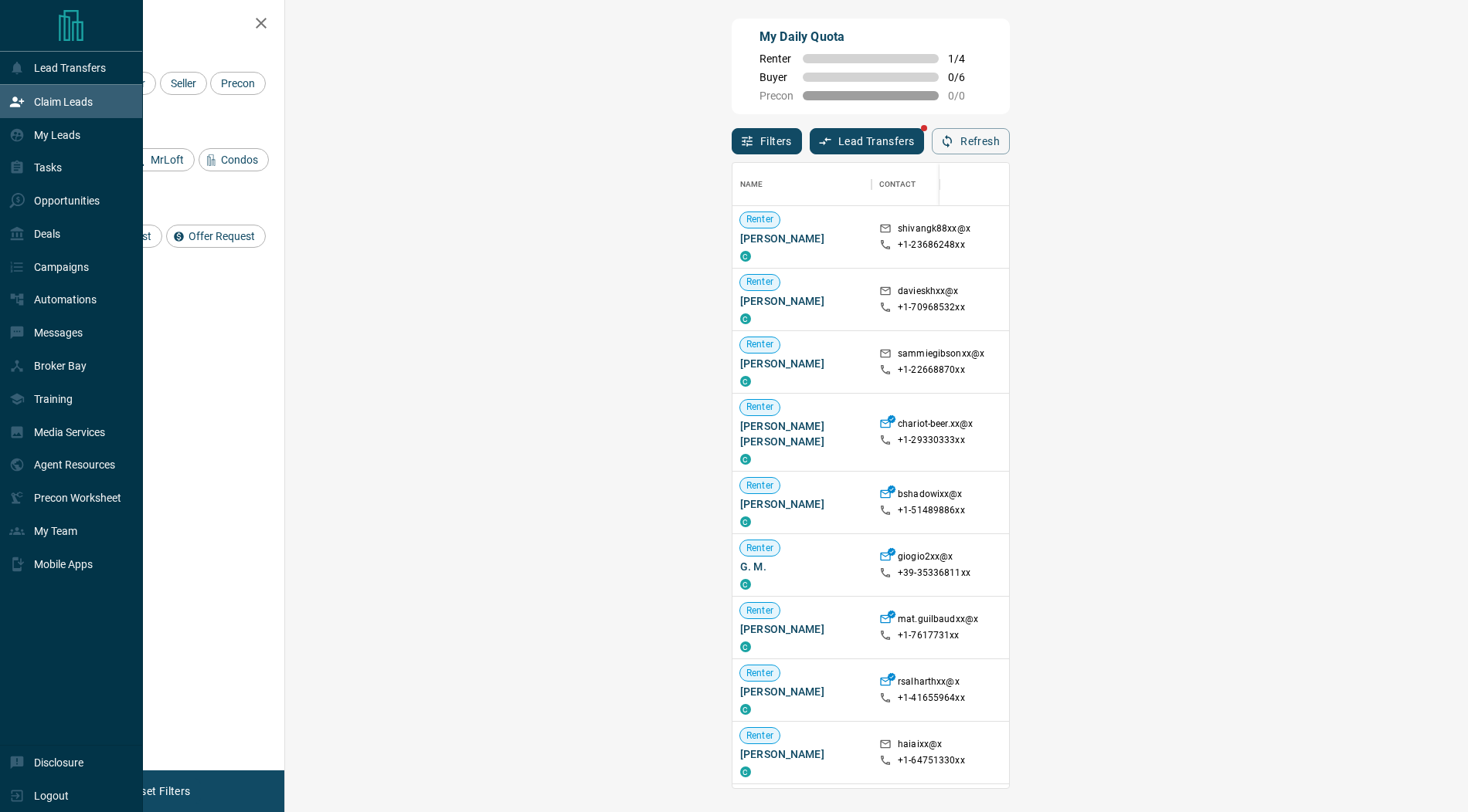
scroll to position [625, 1149]
click at [41, 140] on div "My Leads" at bounding box center [45, 135] width 71 height 25
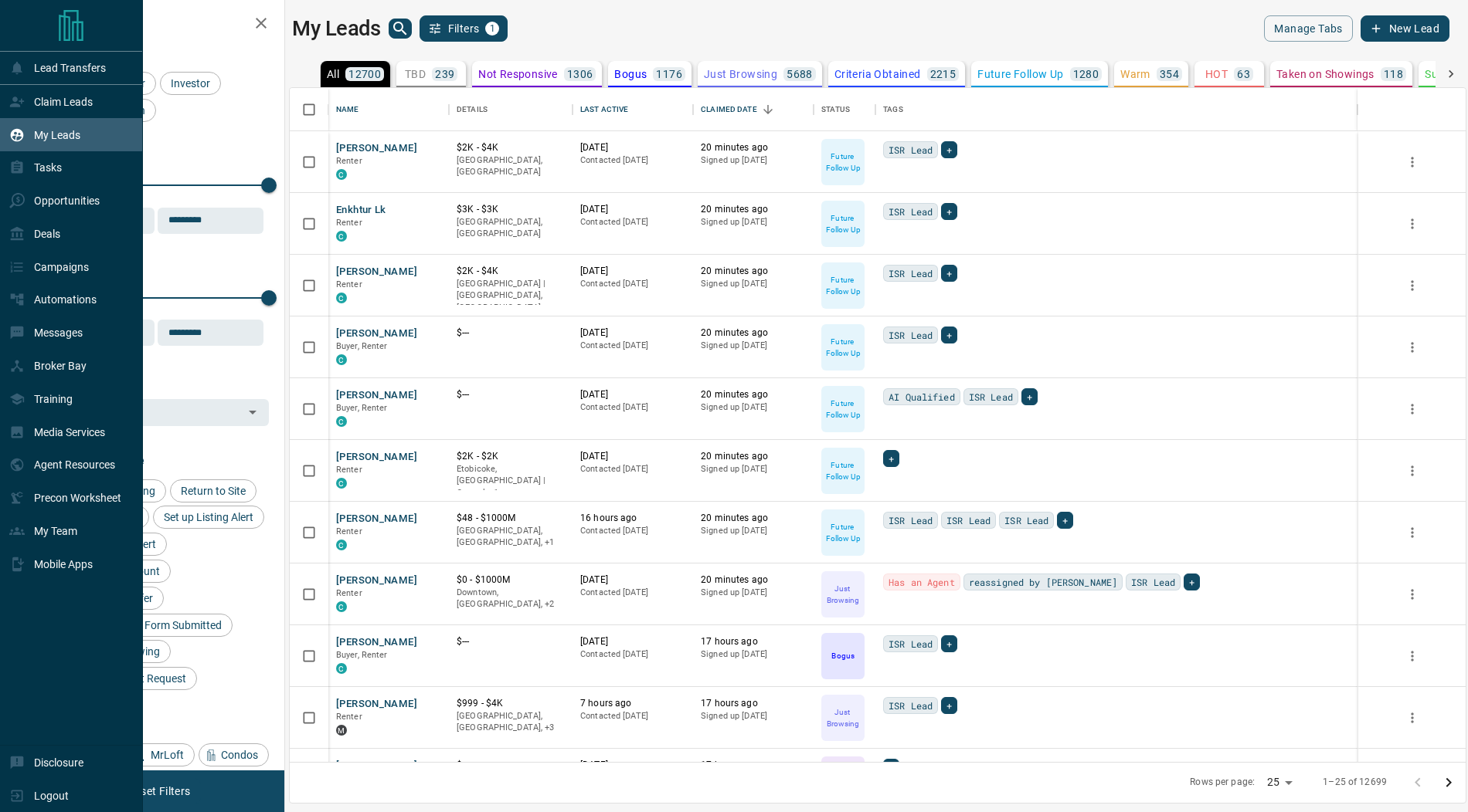
scroll to position [674, 1175]
